Goal: Check status

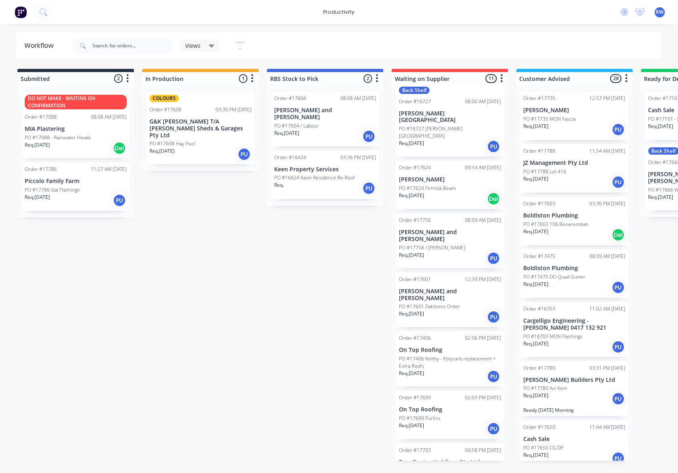
scroll to position [246, 0]
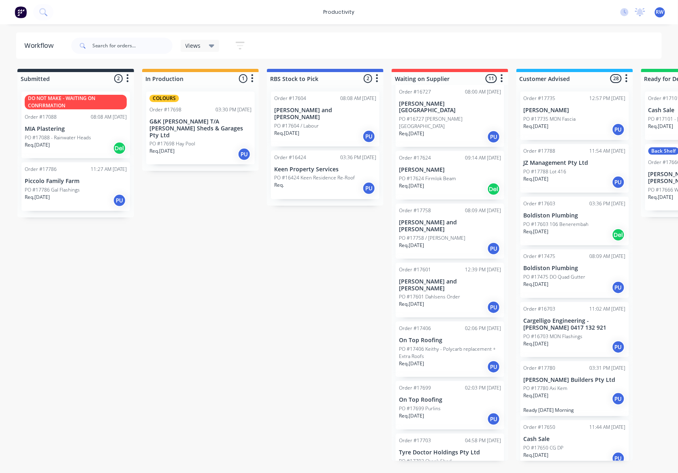
click at [447, 465] on div "Req. [DATE] PU" at bounding box center [450, 472] width 102 height 14
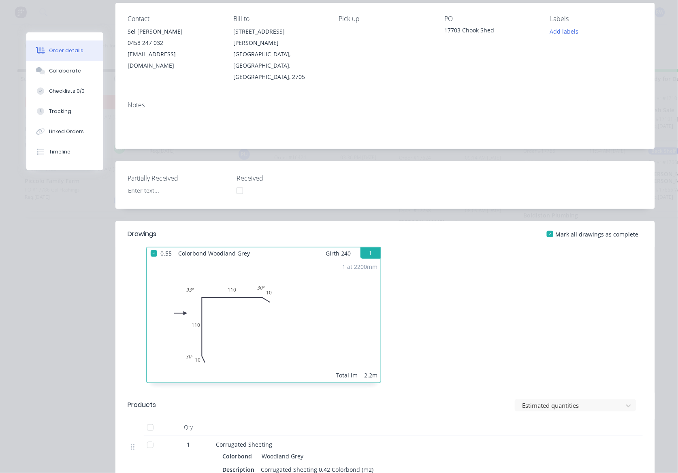
scroll to position [0, 0]
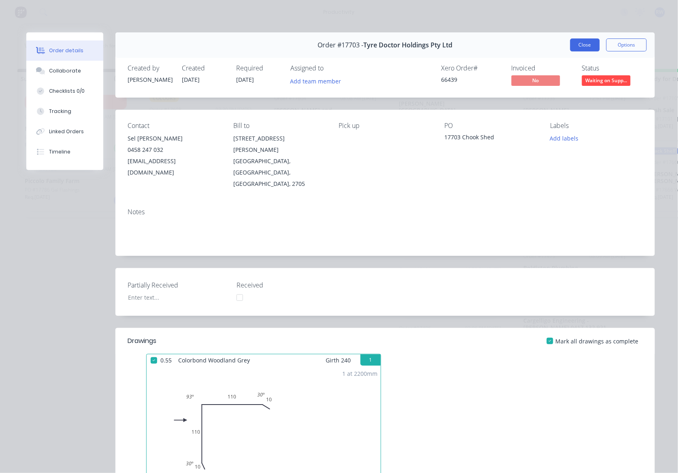
click at [575, 49] on button "Close" at bounding box center [585, 44] width 30 height 13
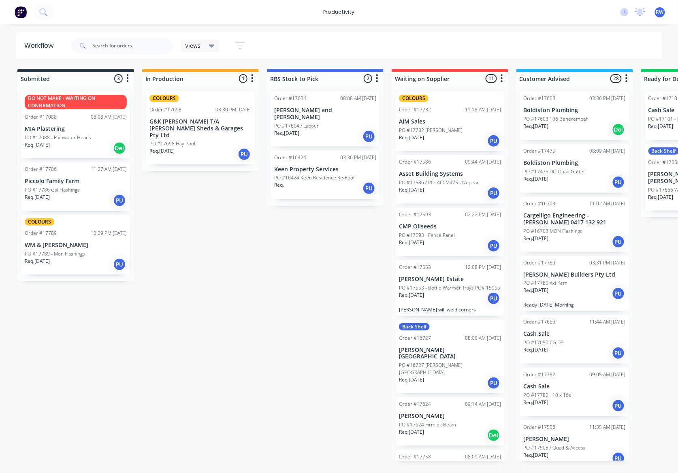
click at [76, 263] on div "Req. [DATE] PU" at bounding box center [76, 265] width 102 height 14
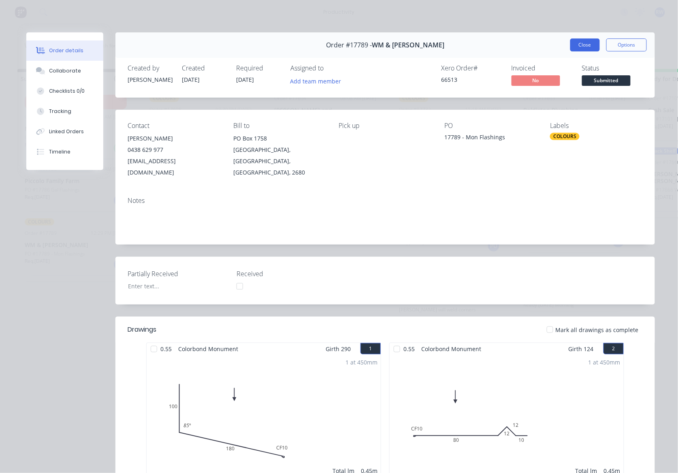
click at [575, 43] on button "Close" at bounding box center [585, 44] width 30 height 13
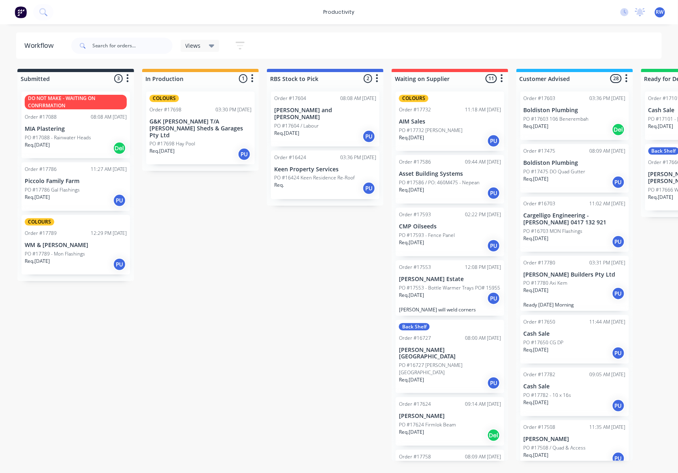
click at [62, 245] on p "WM & [PERSON_NAME]" at bounding box center [76, 245] width 102 height 7
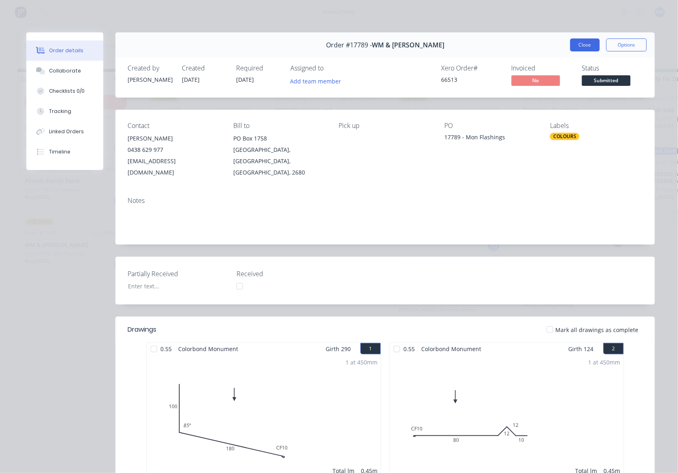
click at [575, 47] on button "Close" at bounding box center [585, 44] width 30 height 13
